Goal: Task Accomplishment & Management: Use online tool/utility

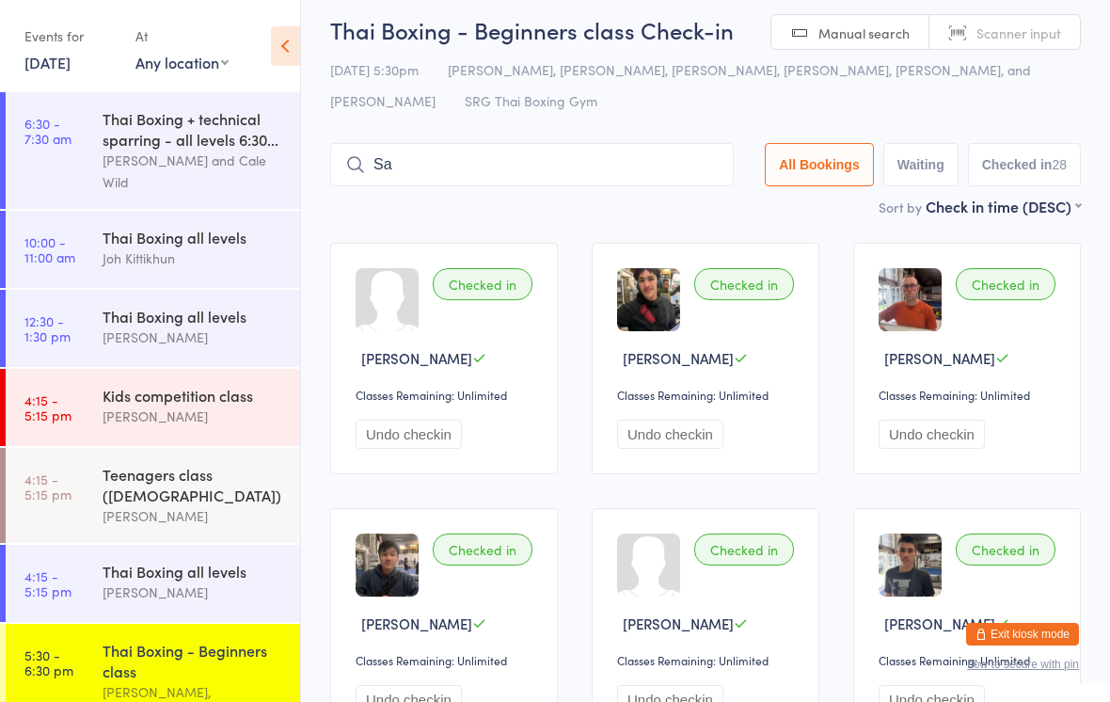
scroll to position [346, 0]
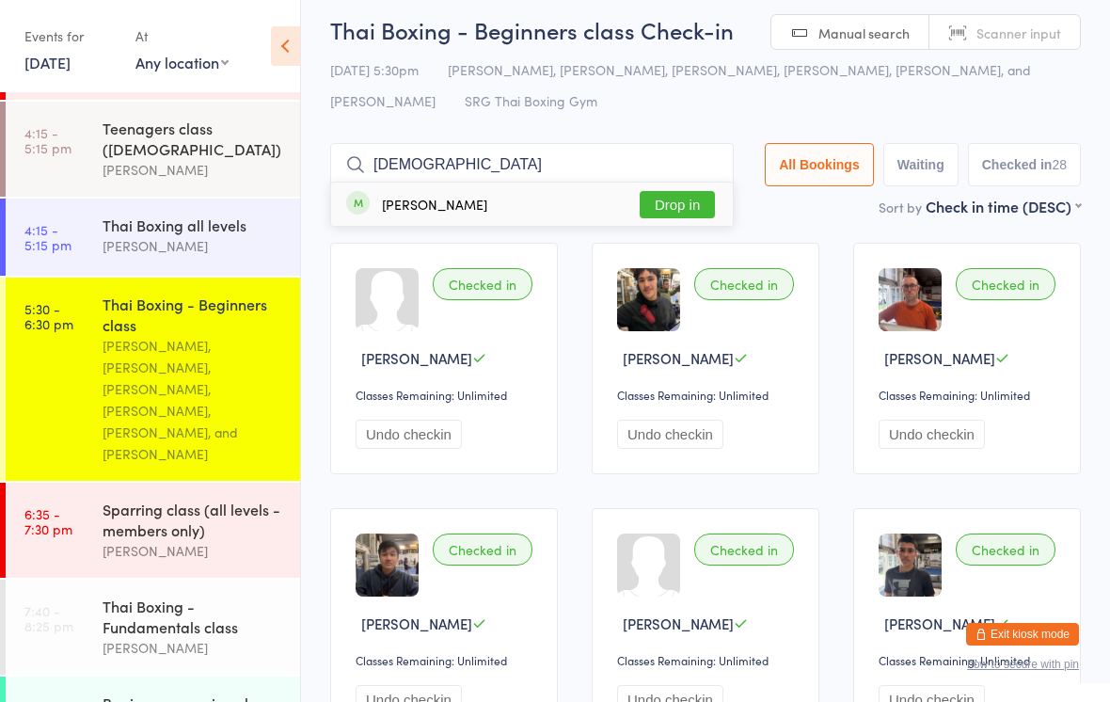
type input "[DEMOGRAPHIC_DATA]"
click at [692, 208] on button "Drop in" at bounding box center [677, 204] width 75 height 27
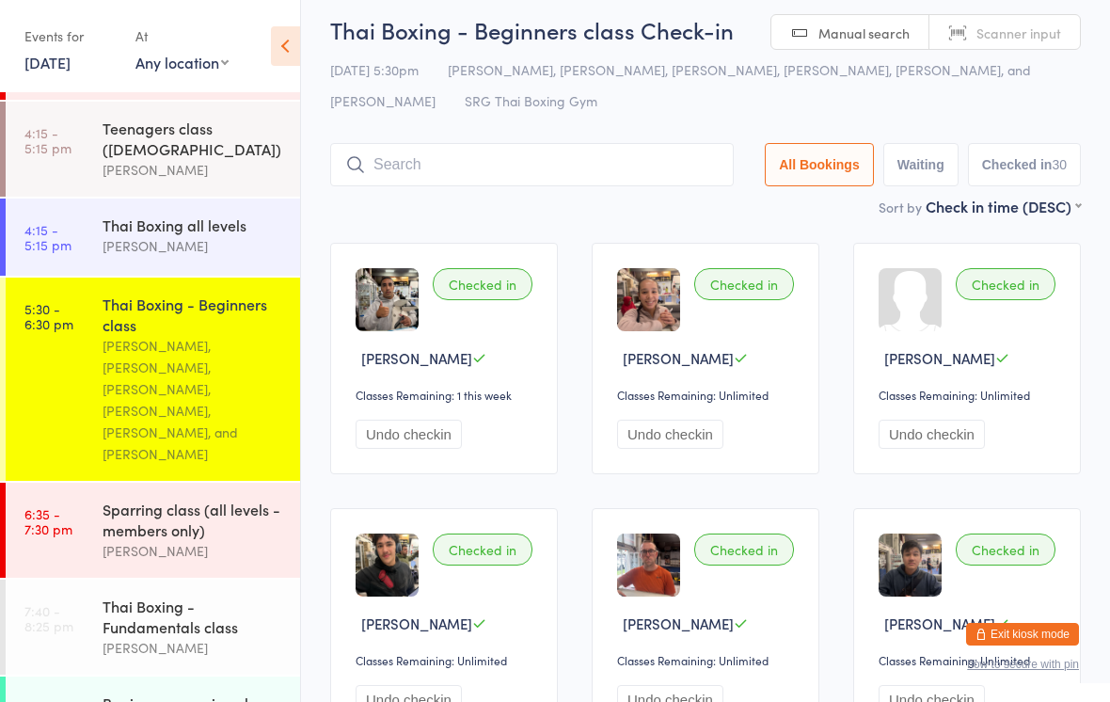
click at [555, 165] on input "search" at bounding box center [532, 164] width 404 height 43
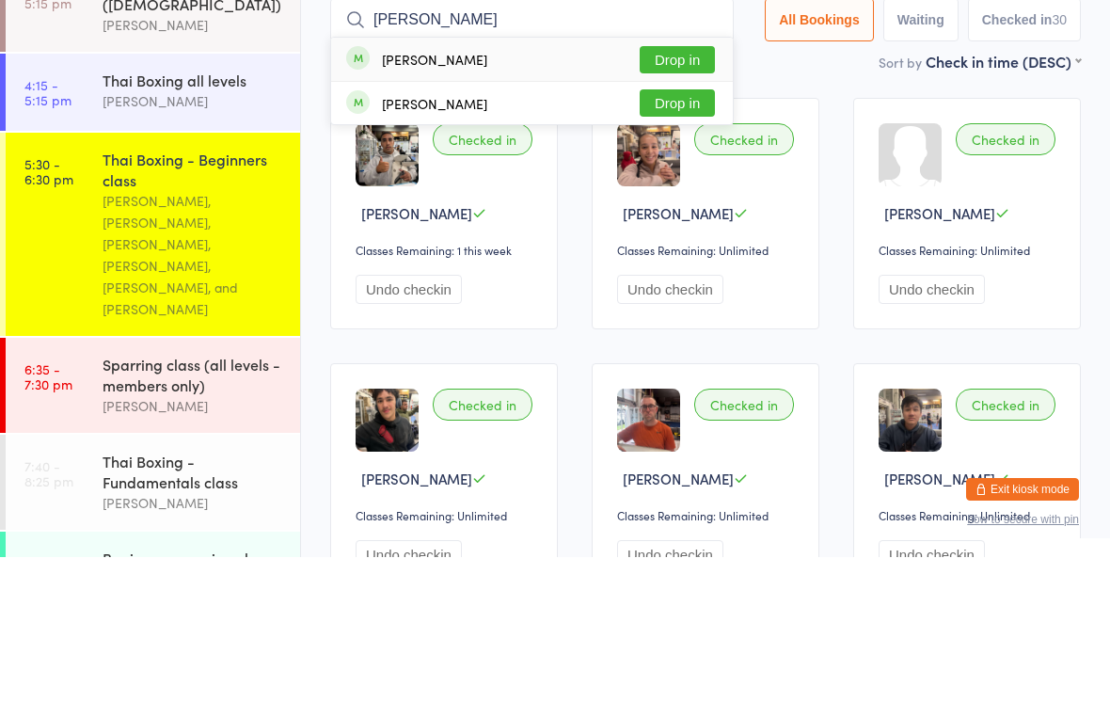
type input "[PERSON_NAME]"
click at [690, 191] on button "Drop in" at bounding box center [677, 204] width 75 height 27
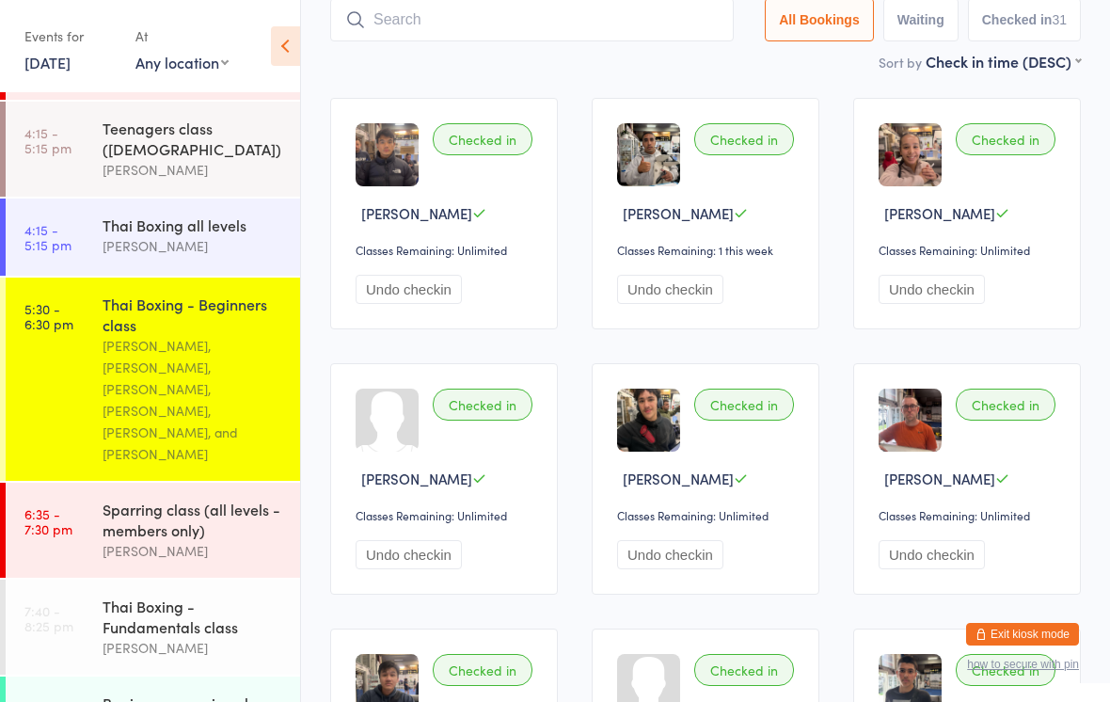
click at [448, 33] on input "search" at bounding box center [532, 19] width 404 height 43
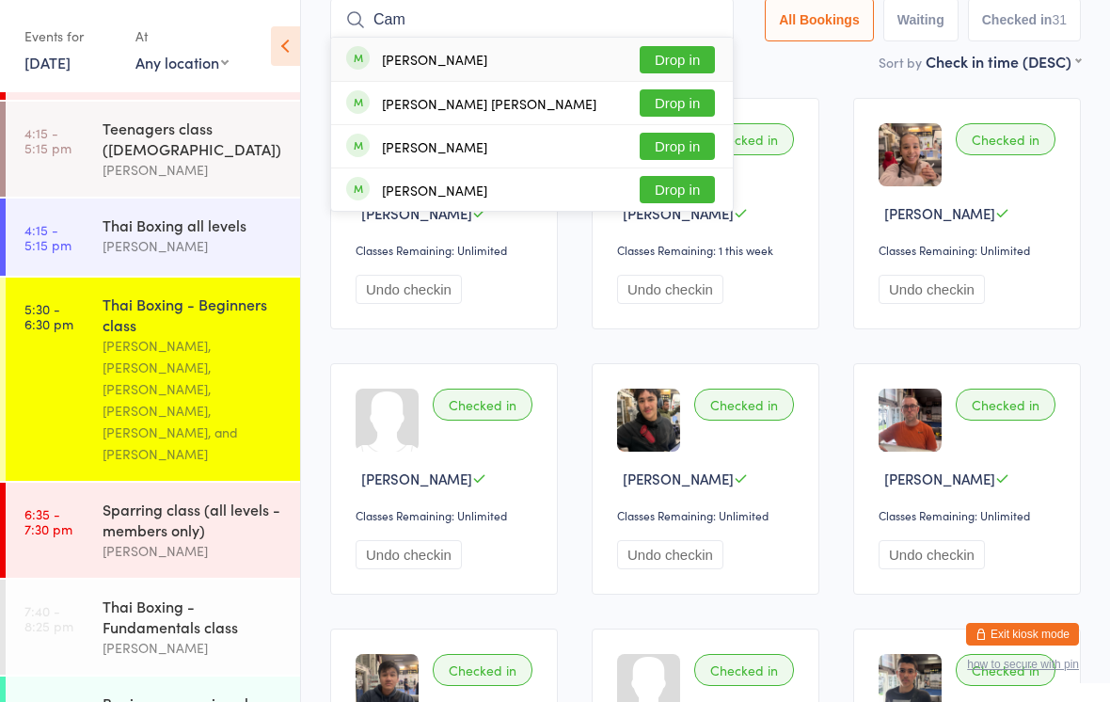
type input "Cam"
click at [673, 56] on button "Drop in" at bounding box center [677, 59] width 75 height 27
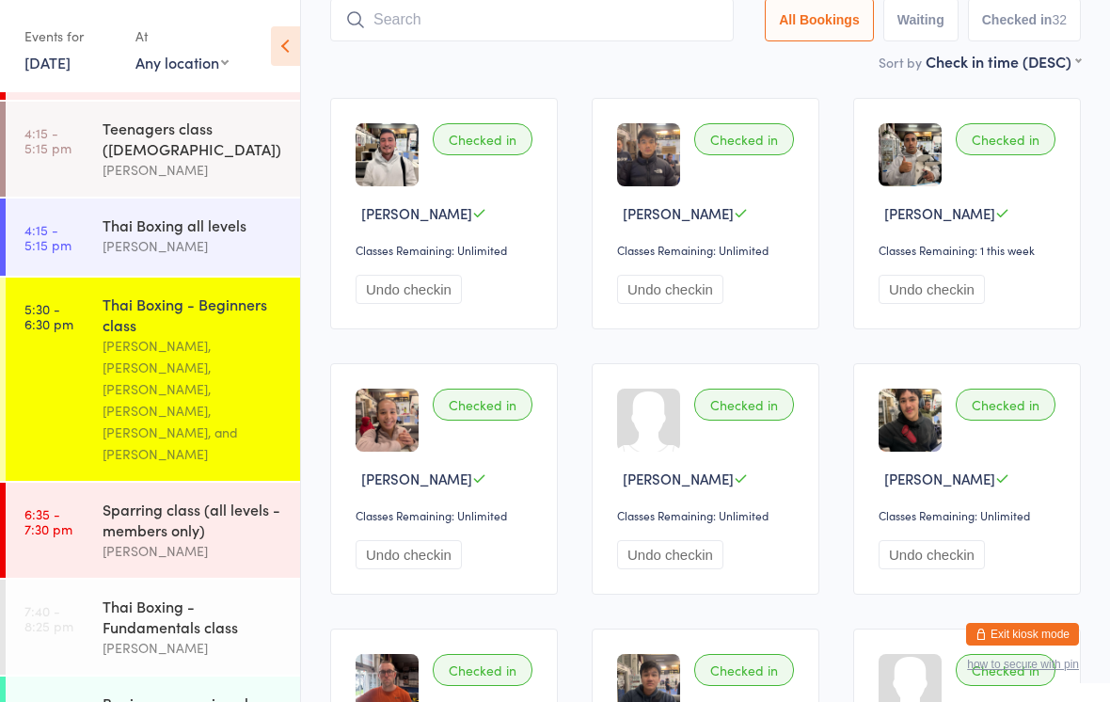
click at [584, 18] on input "search" at bounding box center [532, 19] width 404 height 43
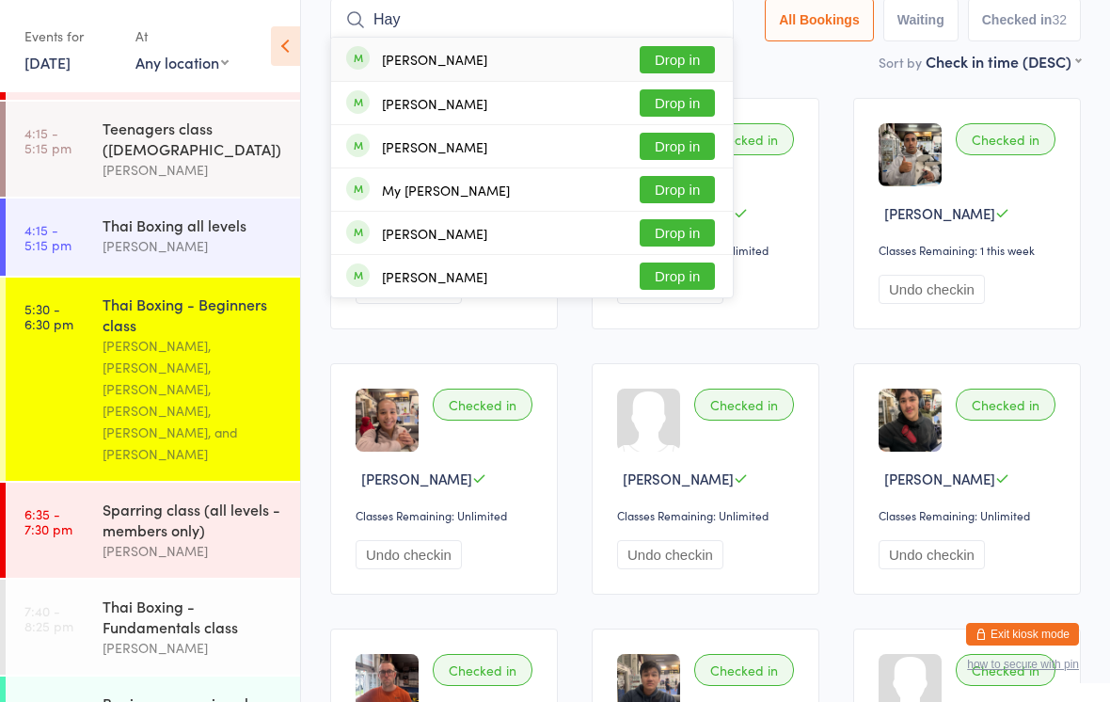
type input "Hay"
click at [680, 56] on button "Drop in" at bounding box center [677, 59] width 75 height 27
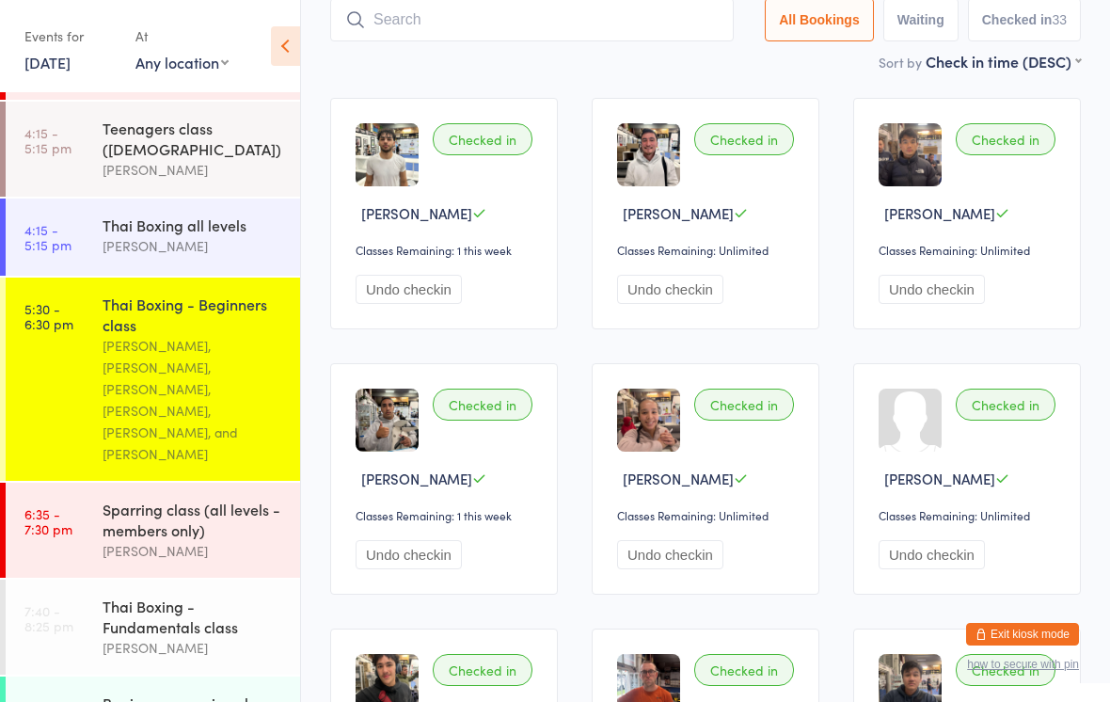
click at [588, 40] on input "search" at bounding box center [532, 19] width 404 height 43
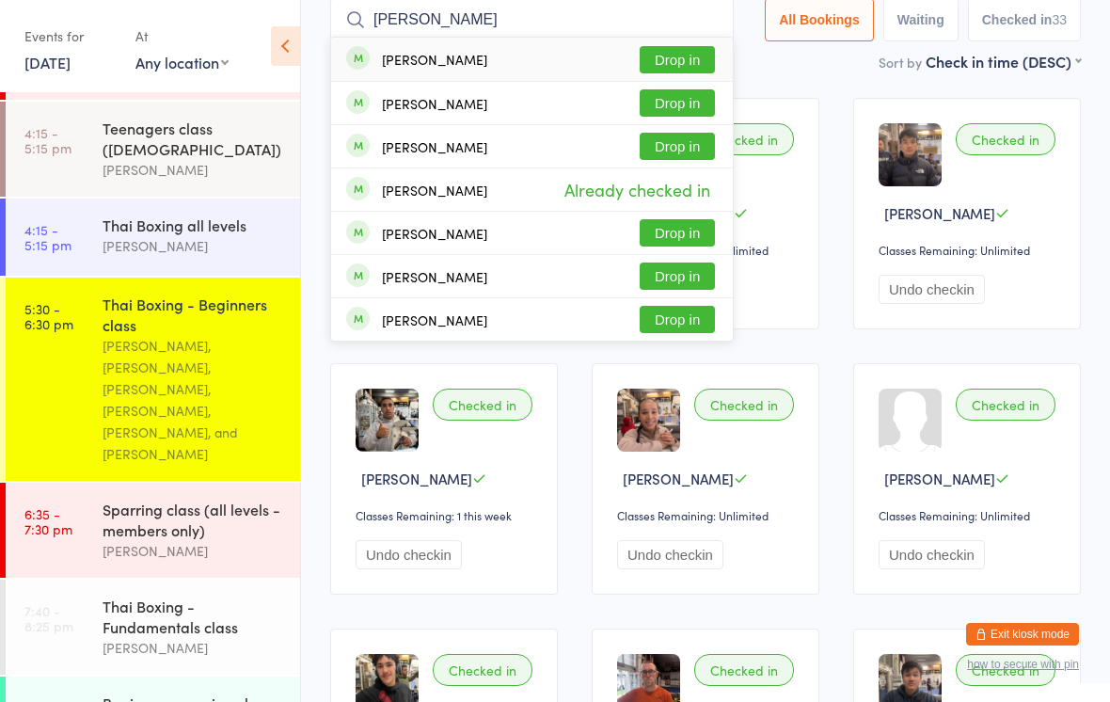
type input "[PERSON_NAME]"
click at [689, 66] on button "Drop in" at bounding box center [677, 59] width 75 height 27
